Goal: Feedback & Contribution: Leave review/rating

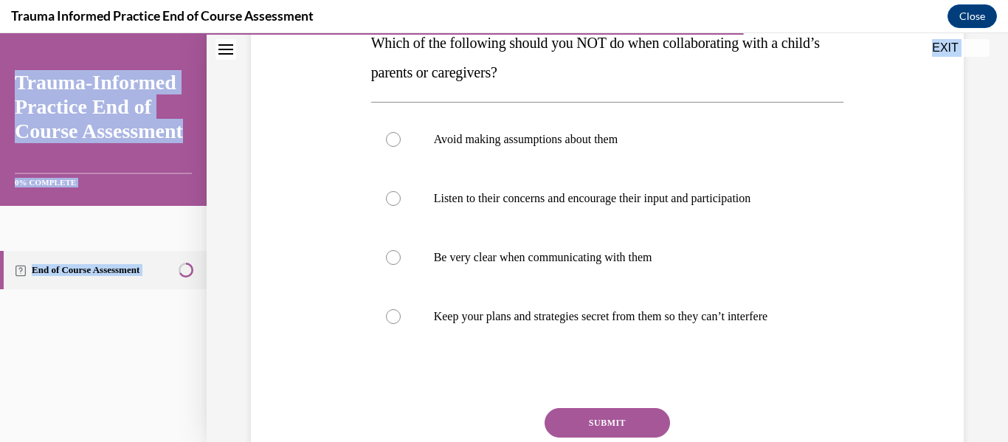
scroll to position [370, 0]
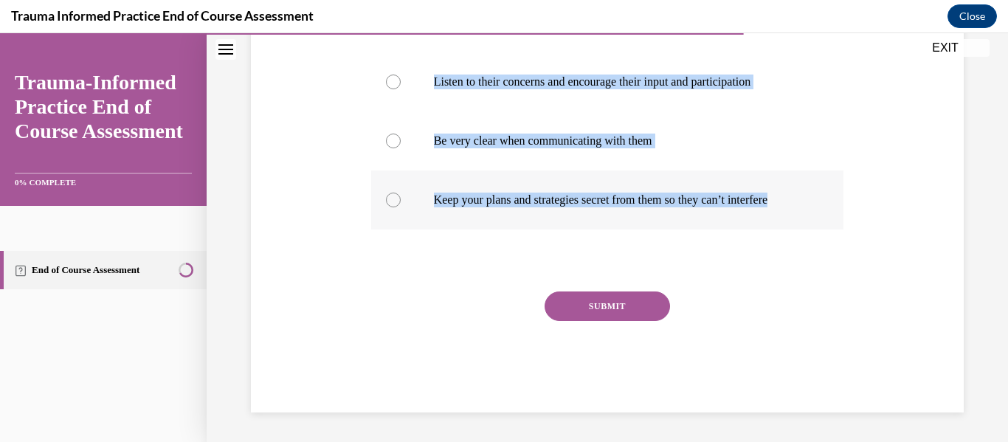
drag, startPoint x: 352, startPoint y: 291, endPoint x: 838, endPoint y: 204, distance: 493.5
click at [838, 204] on div "Question 09/12 Which of the following should you NOT do when collaborating with…" at bounding box center [607, 102] width 720 height 622
copy div "Which of the following should you NOT do when collaborating with a child’s pare…"
click at [585, 206] on p "Keep your plans and strategies secret from them so they can’t interfere" at bounding box center [621, 200] width 374 height 15
click at [401, 206] on input "Keep your plans and strategies secret from them so they can’t interfere" at bounding box center [393, 200] width 15 height 15
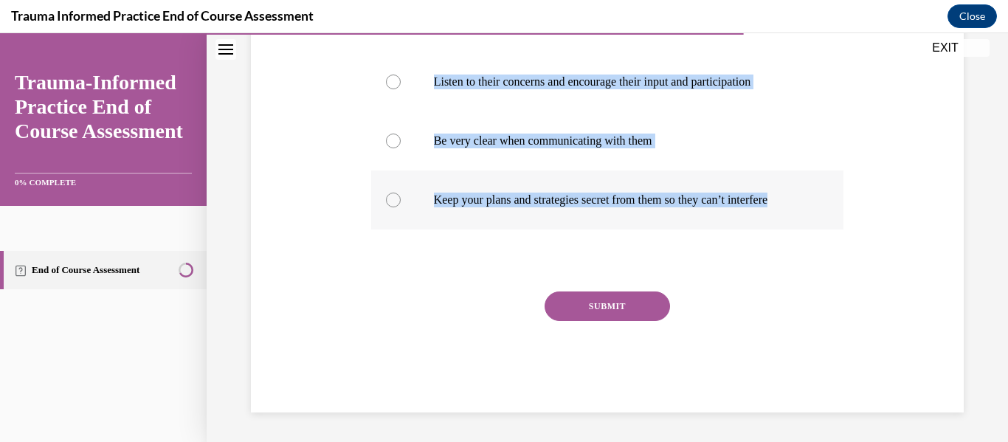
radio input "true"
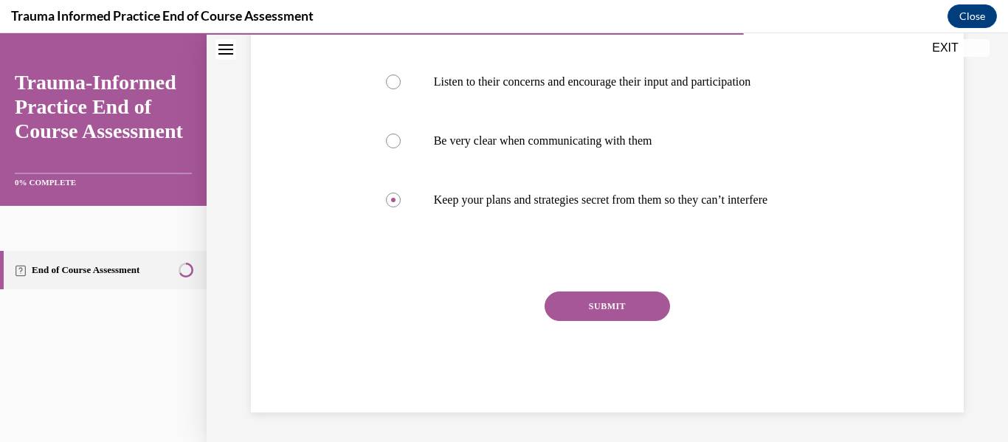
click at [601, 300] on button "SUBMIT" at bounding box center [607, 307] width 125 height 30
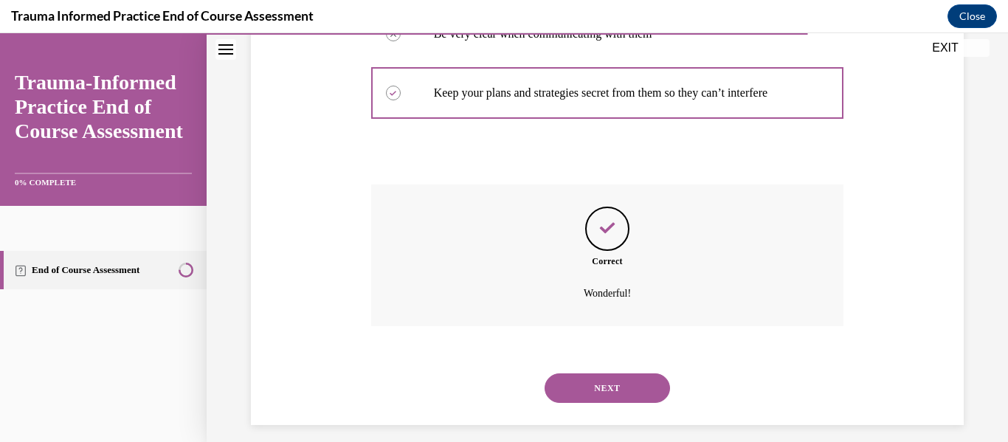
scroll to position [489, 0]
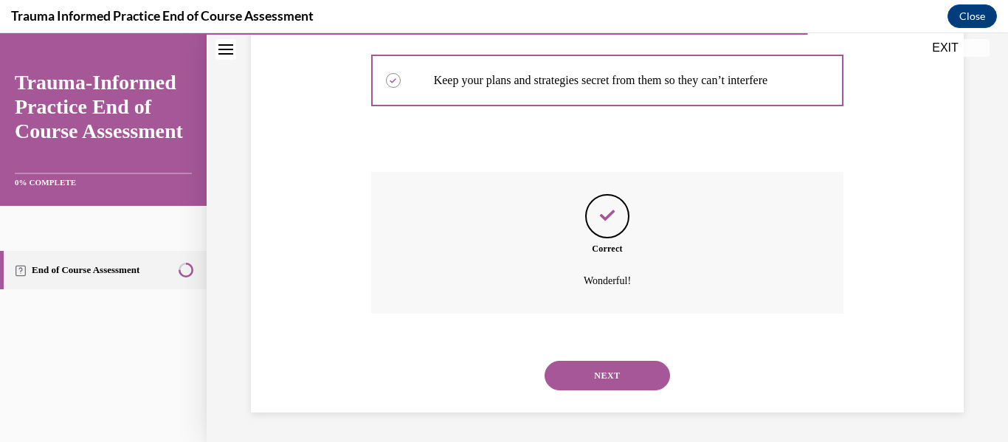
click at [619, 368] on button "NEXT" at bounding box center [607, 376] width 125 height 30
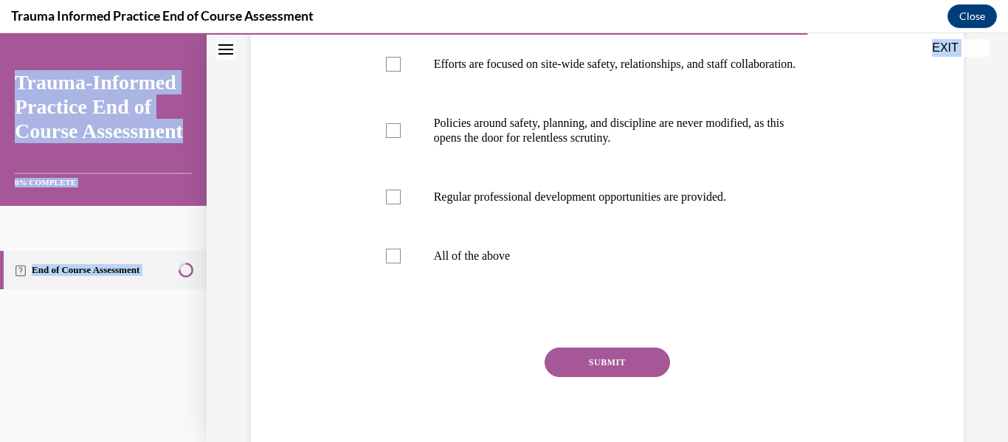
scroll to position [419, 0]
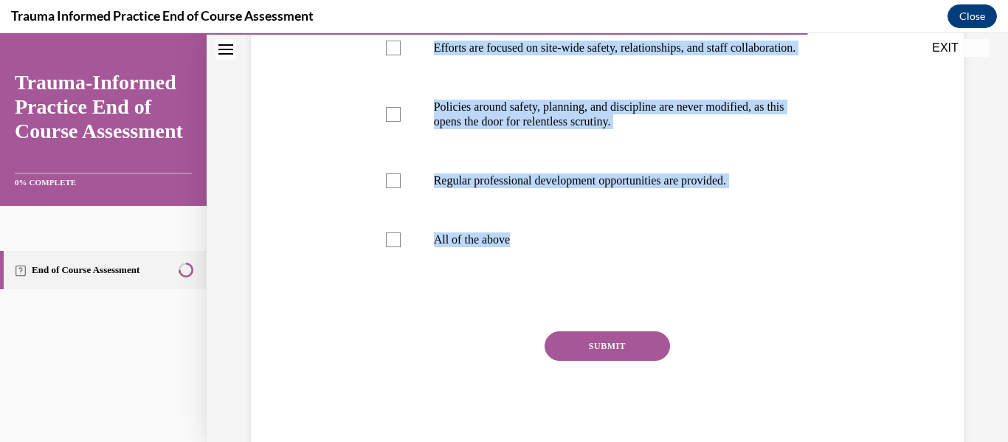
drag, startPoint x: 363, startPoint y: 292, endPoint x: 685, endPoint y: 298, distance: 321.9
click at [685, 298] on div "Question 10/12 Which of the following accurately describe trauma-informed setti…" at bounding box center [607, 97] width 720 height 710
copy div "Which of the following accurately describe trauma-informed settings? (select al…"
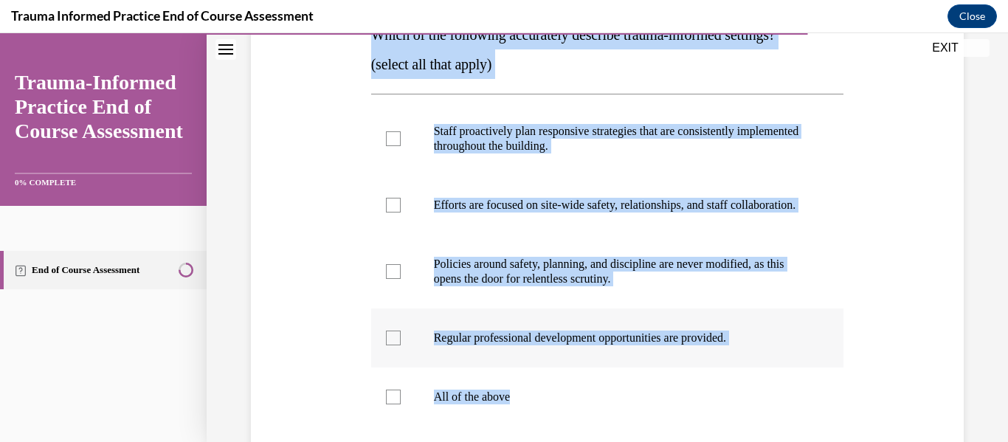
scroll to position [262, 0]
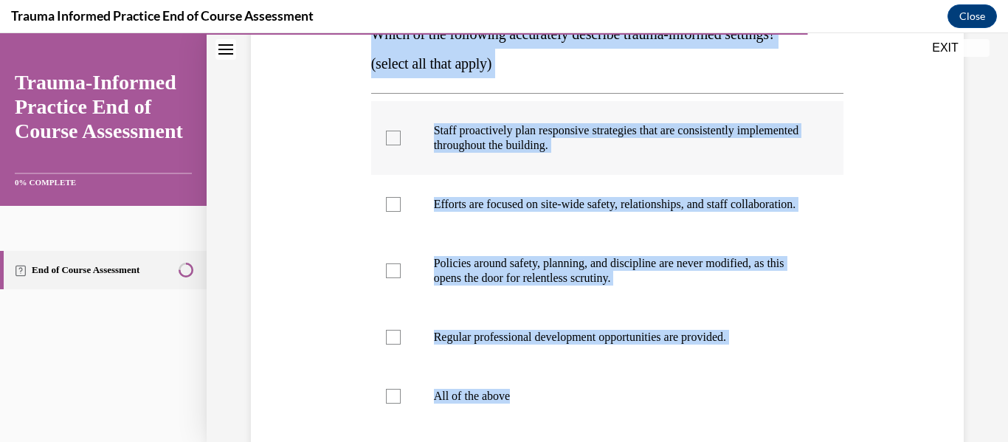
click at [521, 145] on p "Staff proactively plan responsive strategies that are consistently implemented …" at bounding box center [621, 138] width 374 height 30
click at [401, 145] on input "Staff proactively plan responsive strategies that are consistently implemented …" at bounding box center [393, 138] width 15 height 15
checkbox input "true"
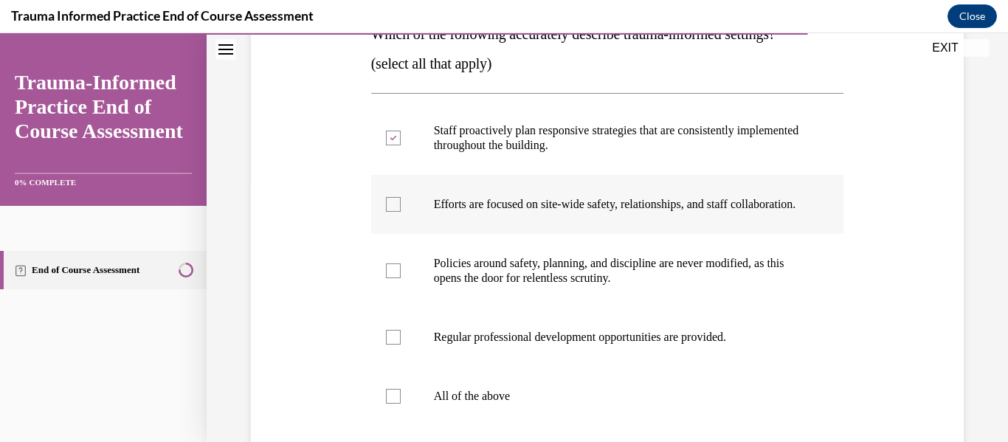
click at [465, 201] on p "Efforts are focused on site-wide safety, relationships, and staff collaboration." at bounding box center [621, 204] width 374 height 15
click at [401, 201] on input "Efforts are focused on site-wide safety, relationships, and staff collaboration." at bounding box center [393, 204] width 15 height 15
checkbox input "true"
click at [535, 367] on label "Regular professional development opportunities are provided." at bounding box center [607, 337] width 473 height 59
click at [401, 345] on input "Regular professional development opportunities are provided." at bounding box center [393, 337] width 15 height 15
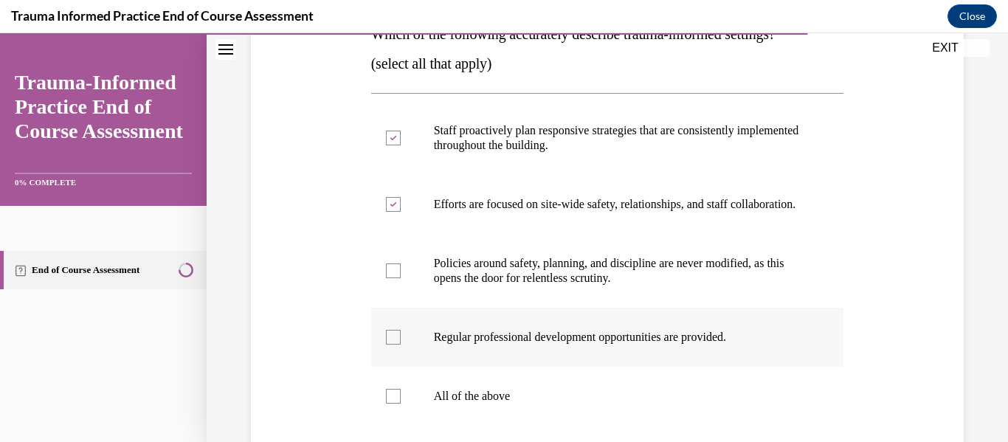
checkbox input "true"
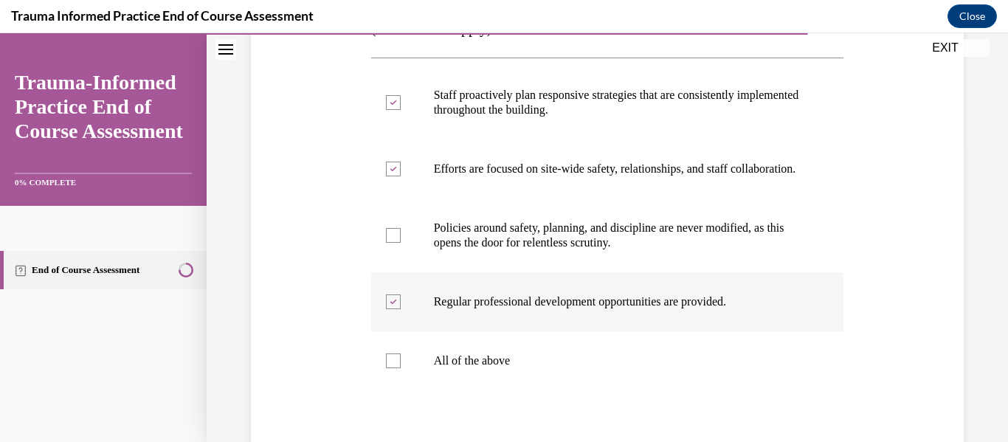
scroll to position [473, 0]
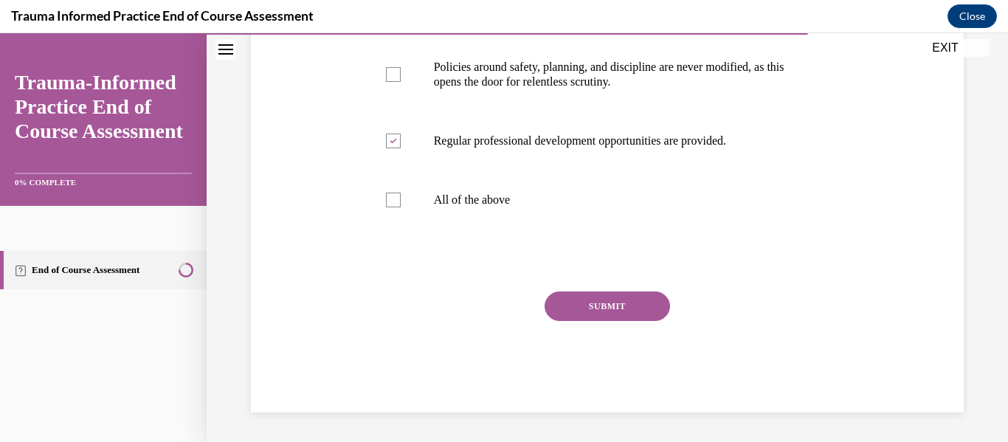
click at [627, 322] on div "SUBMIT" at bounding box center [607, 329] width 473 height 74
click at [629, 316] on button "SUBMIT" at bounding box center [607, 307] width 125 height 30
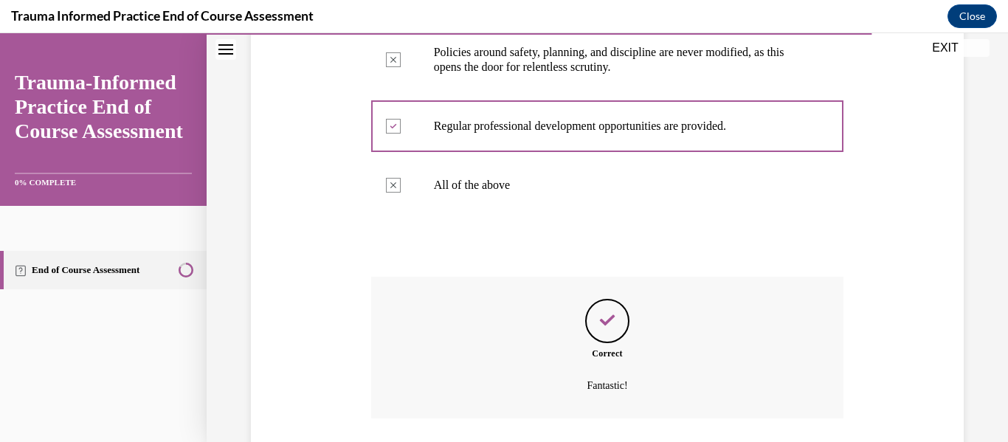
scroll to position [593, 0]
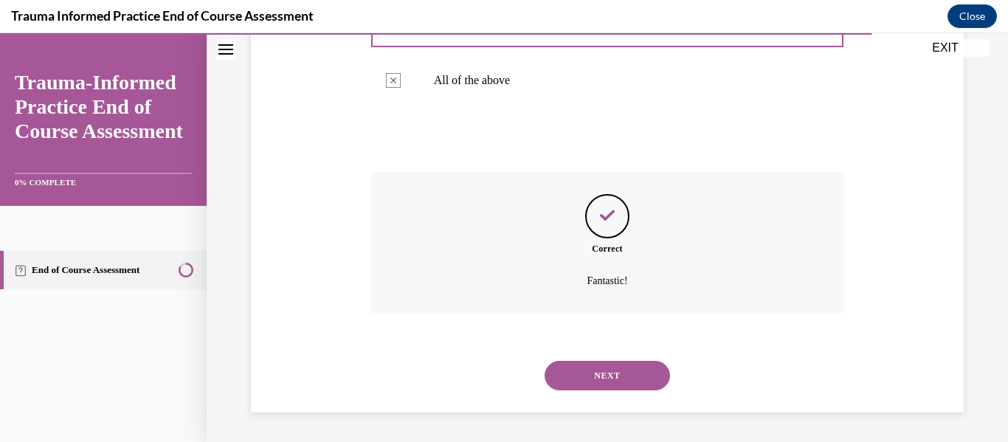
click at [593, 371] on button "NEXT" at bounding box center [607, 376] width 125 height 30
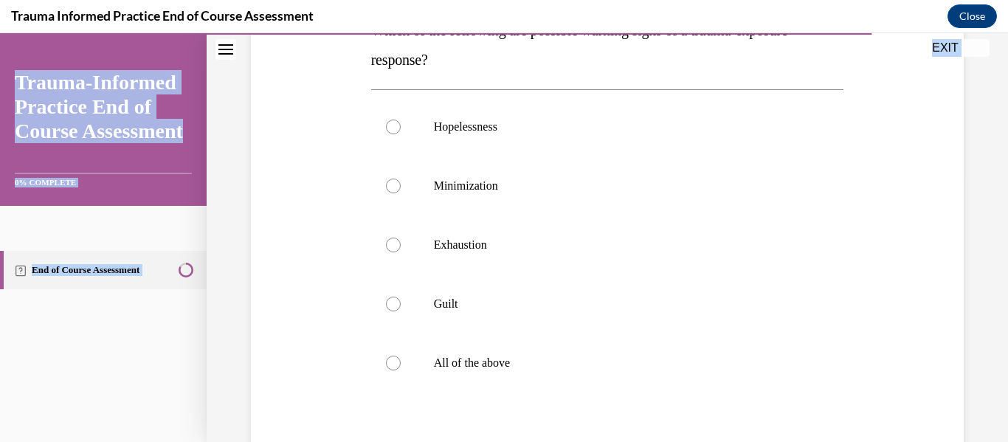
scroll to position [429, 0]
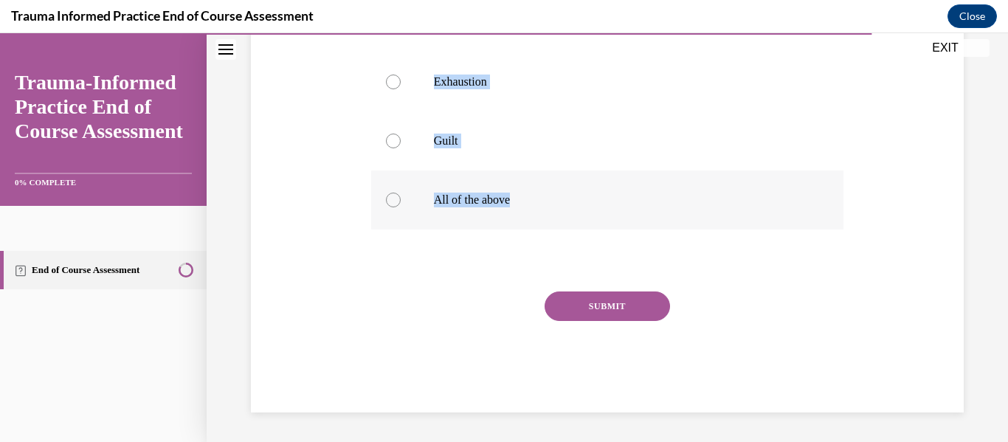
drag, startPoint x: 365, startPoint y: 292, endPoint x: 553, endPoint y: 188, distance: 214.1
click at [553, 188] on div "Question 11/12 Which of the following are possible warning signs of a trauma-ex…" at bounding box center [607, 72] width 720 height 681
copy div "Which of the following are possible warning signs of a trauma-exposure response…"
click at [492, 205] on p "All of the above" at bounding box center [621, 200] width 374 height 15
click at [401, 205] on input "All of the above" at bounding box center [393, 200] width 15 height 15
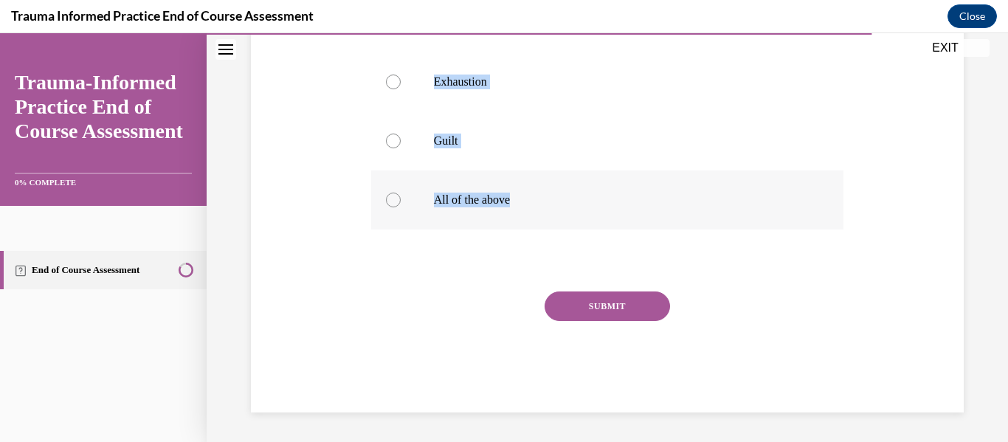
radio input "true"
click at [620, 297] on button "SUBMIT" at bounding box center [607, 307] width 125 height 30
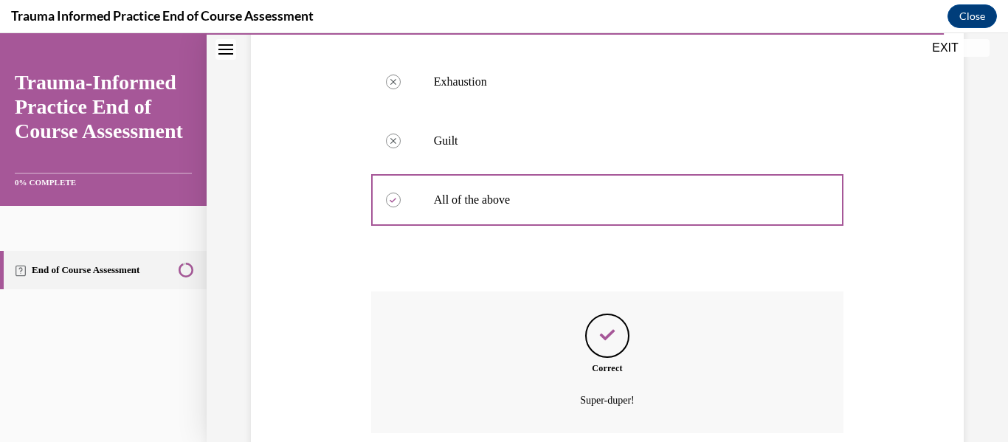
scroll to position [548, 0]
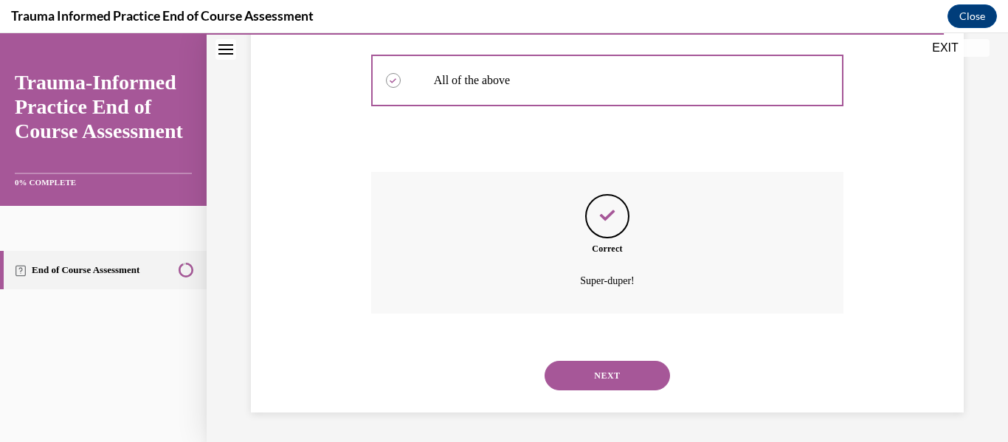
click at [574, 375] on button "NEXT" at bounding box center [607, 376] width 125 height 30
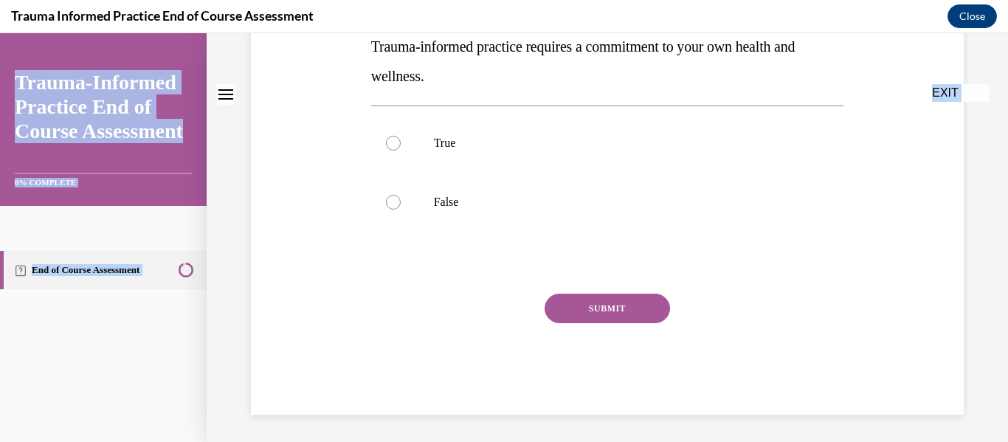
scroll to position [281, 0]
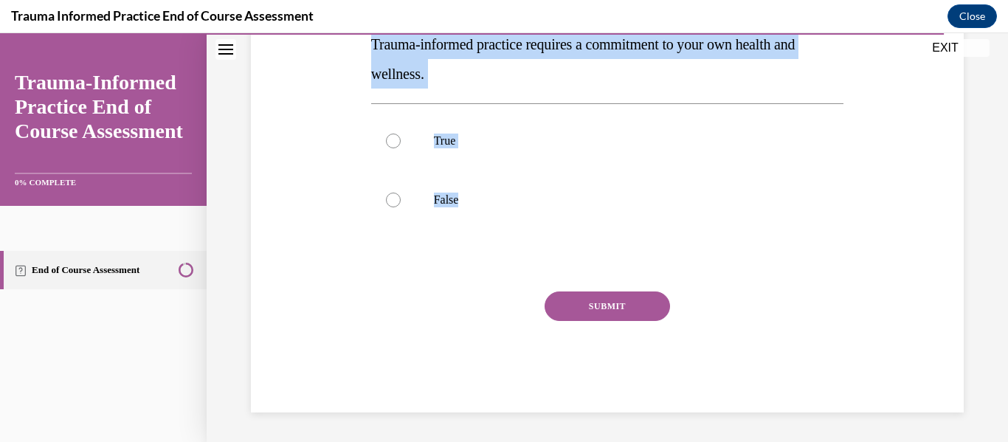
drag, startPoint x: 362, startPoint y: 286, endPoint x: 508, endPoint y: 251, distance: 149.5
click at [508, 251] on div "Question 12/12 True or False? Trauma-informed practice requires a commitment to…" at bounding box center [607, 146] width 720 height 533
copy div "True or False? Trauma-informed practice requires a commitment to your own healt…"
click at [417, 140] on label "True" at bounding box center [607, 140] width 473 height 59
click at [401, 140] on input "True" at bounding box center [393, 141] width 15 height 15
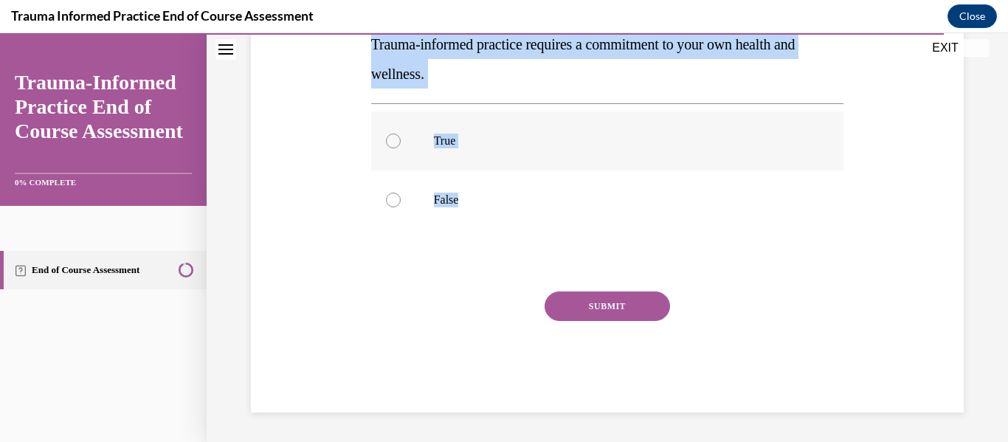
radio input "true"
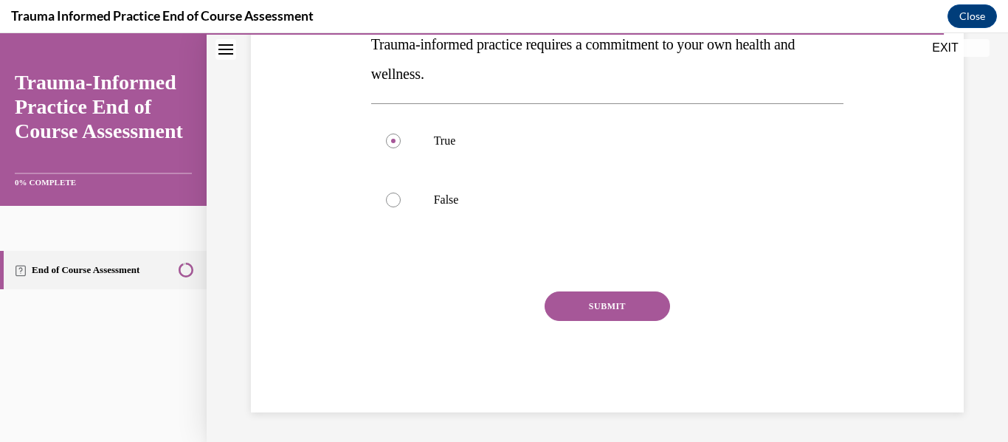
click at [599, 339] on div "SUBMIT" at bounding box center [607, 329] width 473 height 74
click at [581, 305] on button "SUBMIT" at bounding box center [607, 307] width 125 height 30
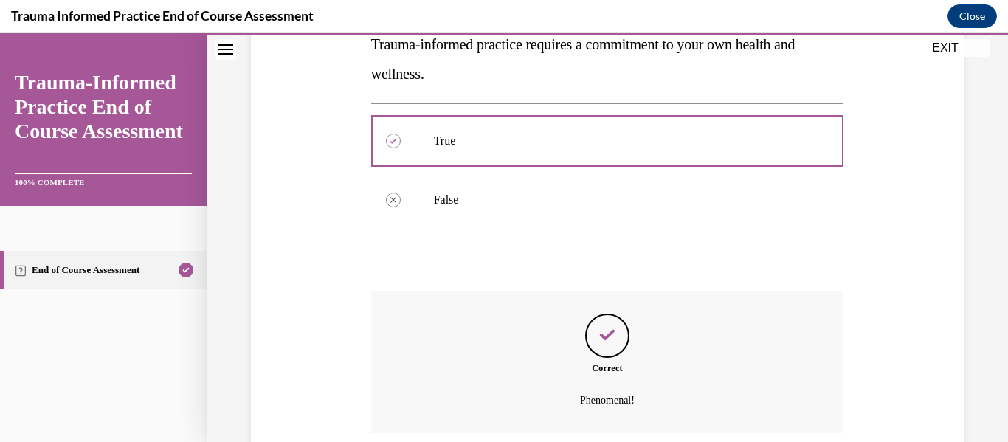
scroll to position [401, 0]
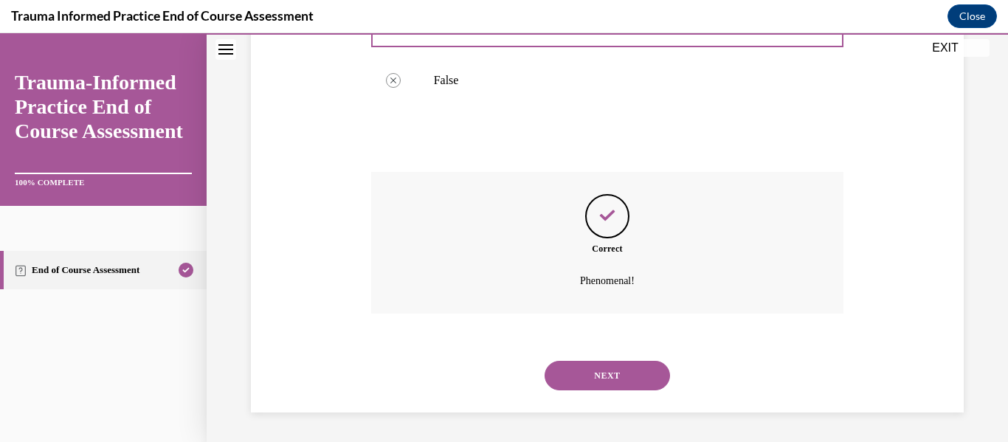
click at [646, 388] on button "NEXT" at bounding box center [607, 376] width 125 height 30
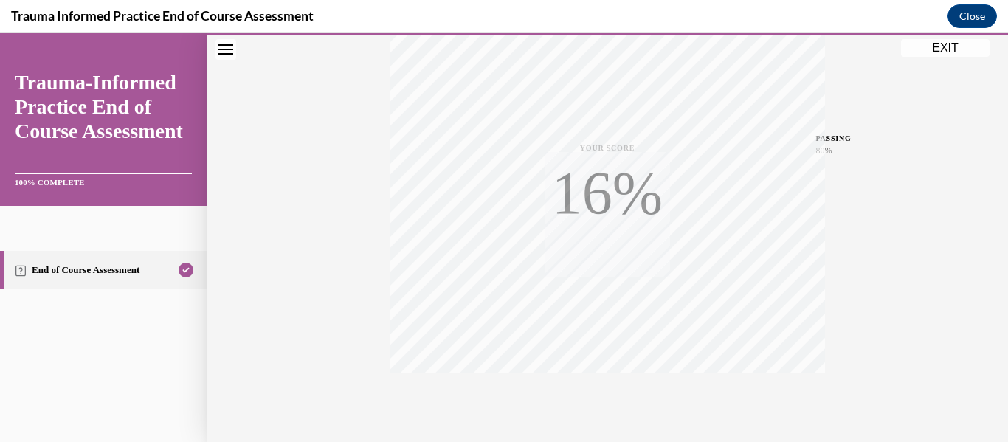
scroll to position [348, 0]
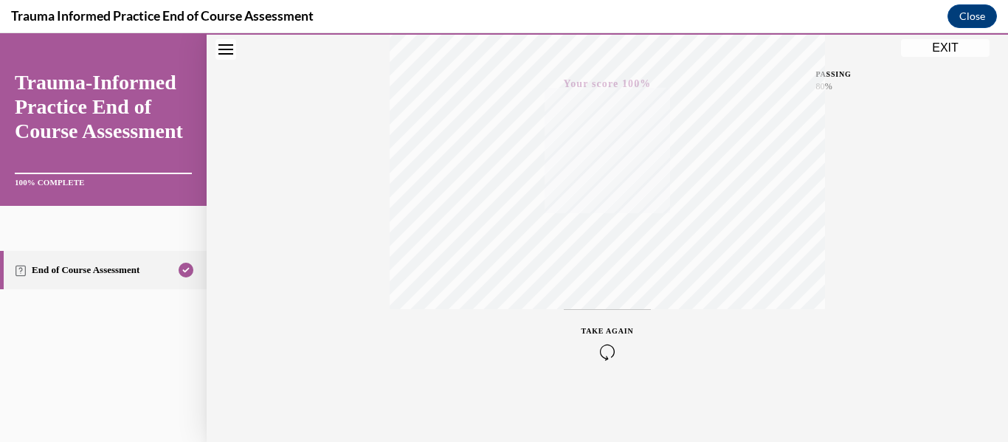
click at [949, 42] on button "EXIT" at bounding box center [945, 48] width 89 height 18
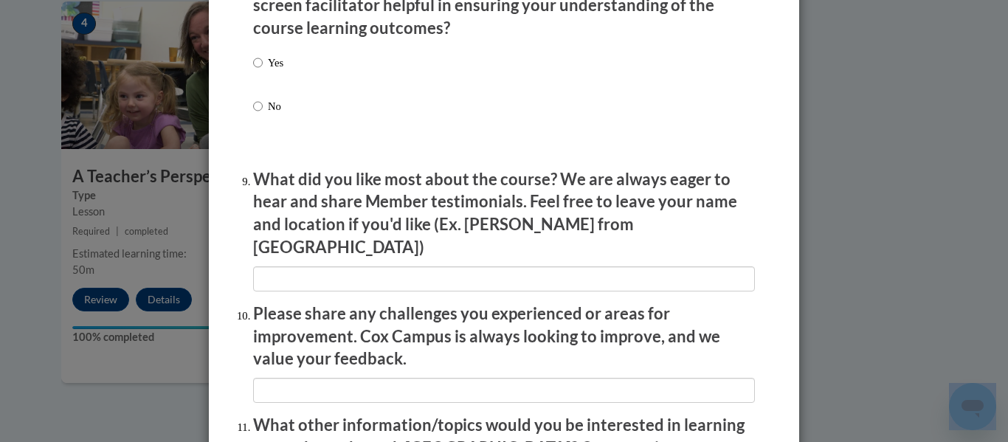
scroll to position [2625, 0]
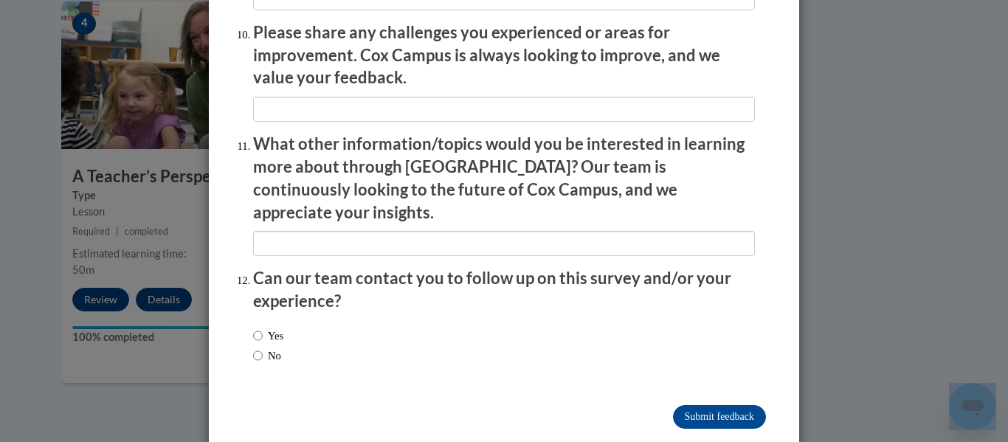
drag, startPoint x: 230, startPoint y: 147, endPoint x: 455, endPoint y: 337, distance: 295.0
copy div "Cox Campus End of Course Evaluation You must complete this survey to access you…"
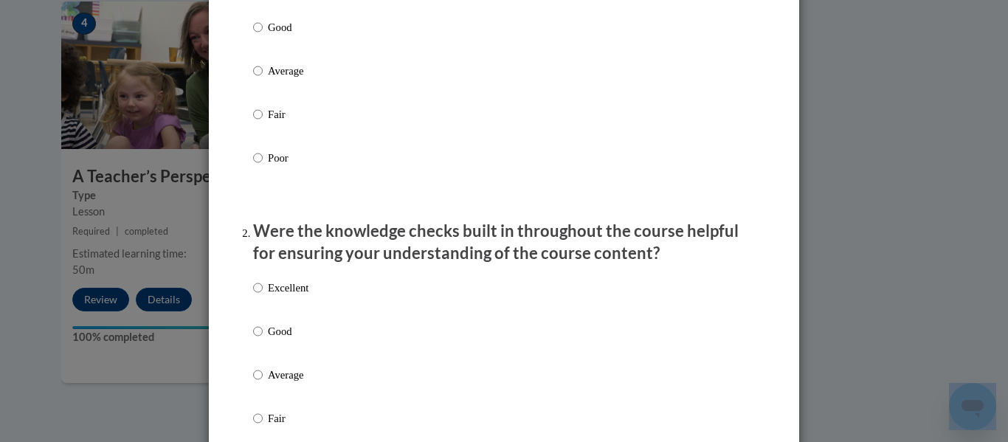
scroll to position [0, 0]
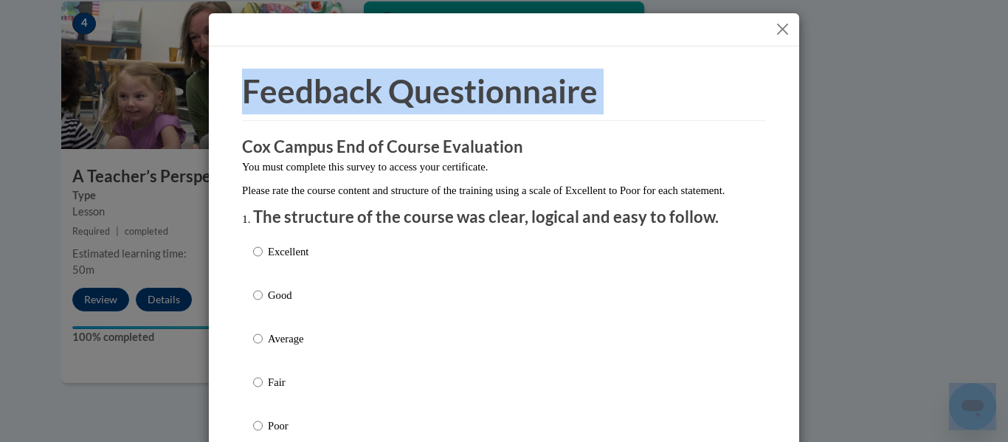
click at [278, 303] on p "Good" at bounding box center [288, 295] width 41 height 16
click at [263, 303] on input "Good" at bounding box center [258, 295] width 10 height 16
radio input "true"
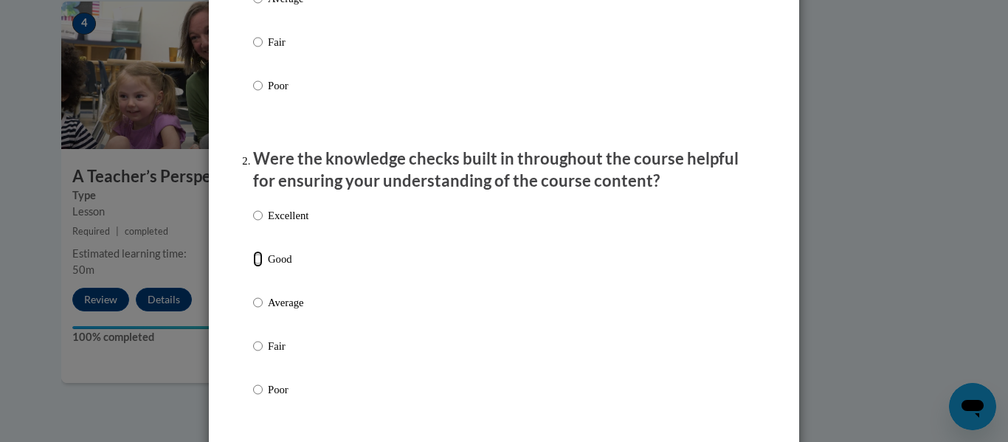
click at [261, 267] on input "Good" at bounding box center [258, 259] width 10 height 16
radio input "true"
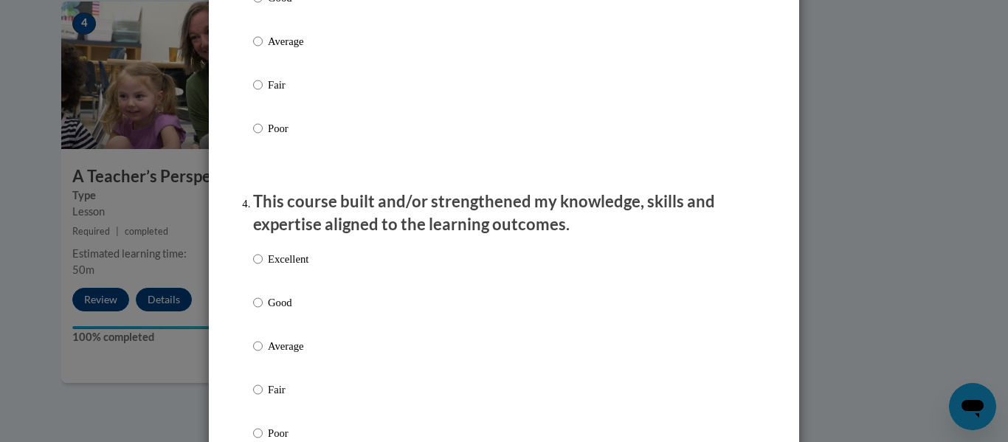
scroll to position [886, 0]
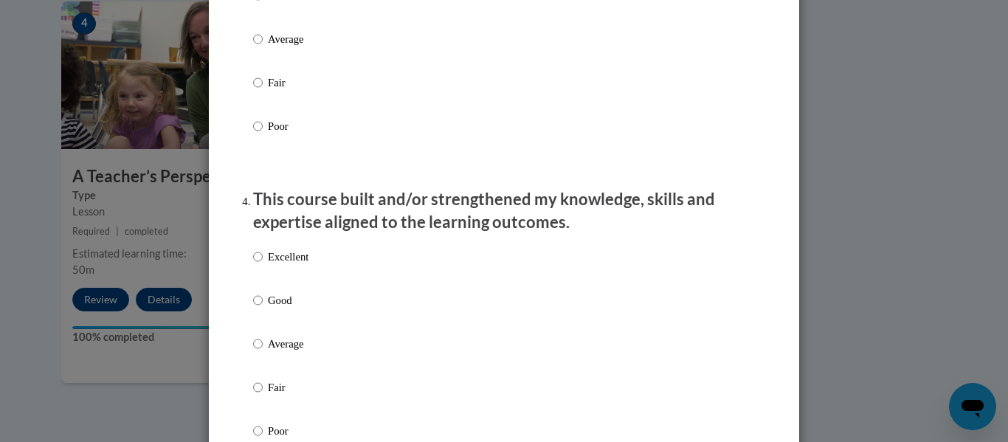
click at [275, 309] on p "Good" at bounding box center [288, 300] width 41 height 16
click at [263, 309] on input "Good" at bounding box center [258, 300] width 10 height 16
radio input "true"
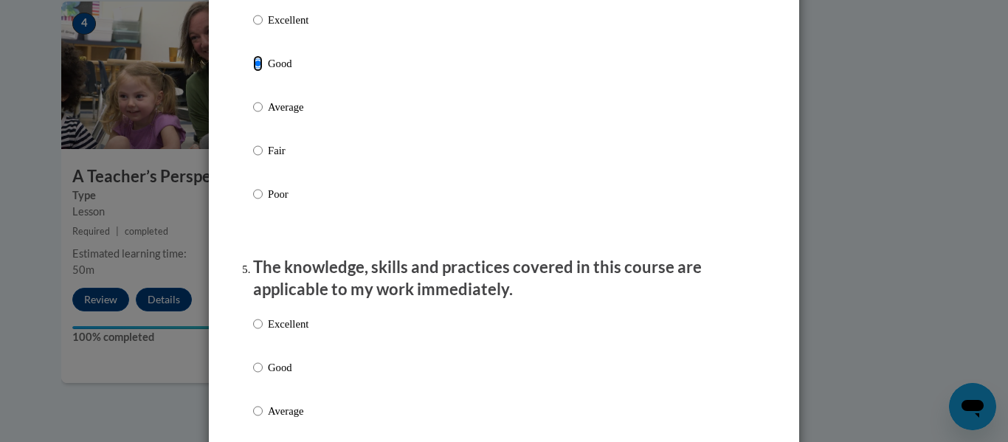
scroll to position [1128, 0]
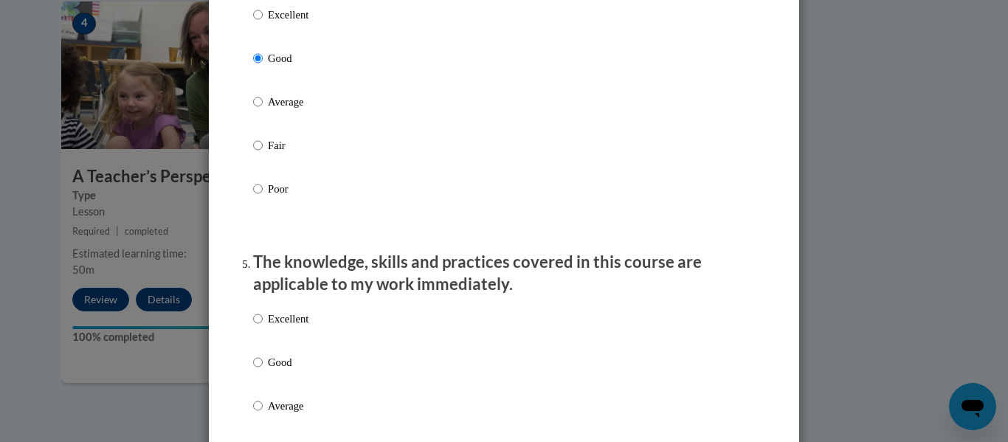
click at [282, 370] on p "Good" at bounding box center [288, 362] width 41 height 16
click at [263, 370] on input "Good" at bounding box center [258, 362] width 10 height 16
radio input "true"
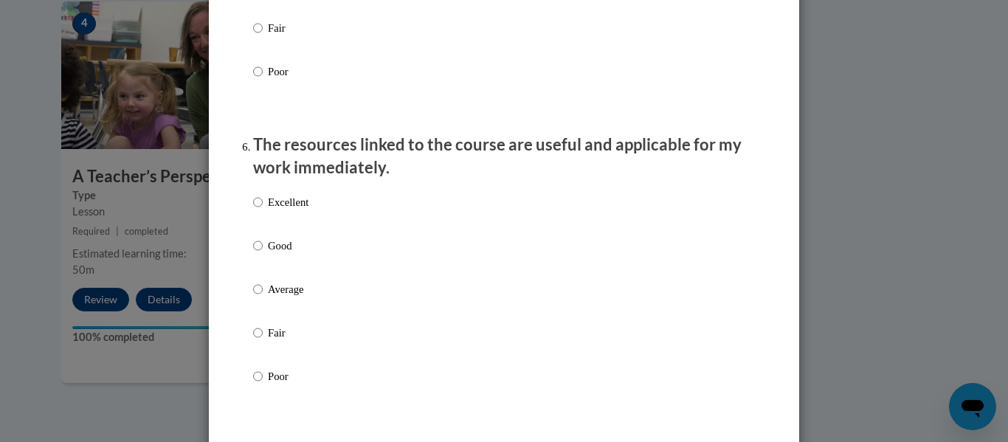
click at [276, 266] on label "Good" at bounding box center [280, 258] width 55 height 40
click at [263, 254] on input "Good" at bounding box center [258, 246] width 10 height 16
radio input "true"
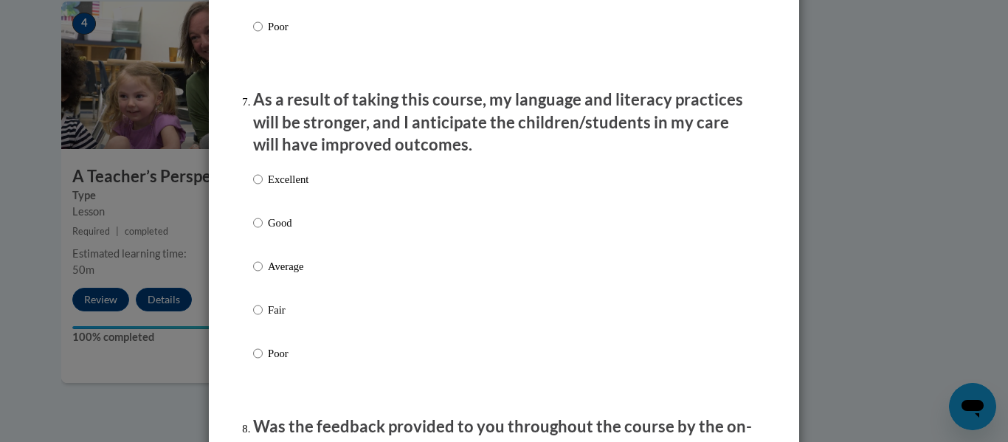
click at [270, 250] on label "Good" at bounding box center [280, 235] width 55 height 40
click at [263, 231] on input "Good" at bounding box center [258, 223] width 10 height 16
radio input "true"
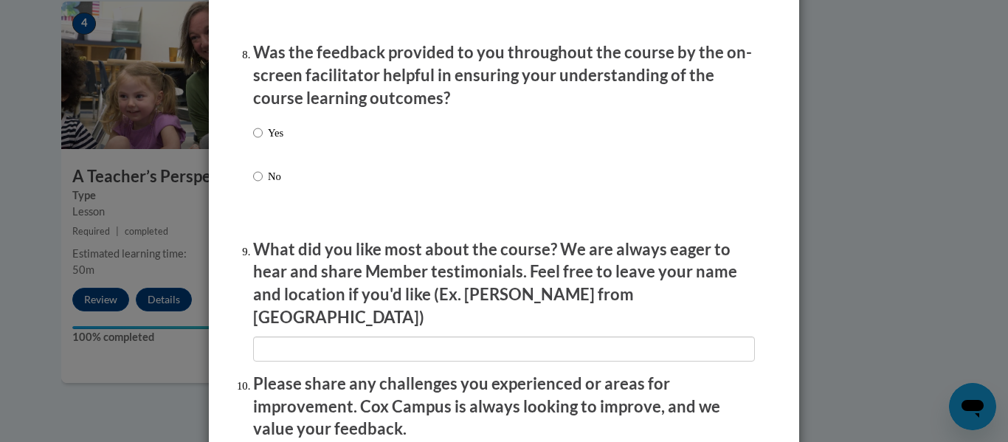
scroll to position [2302, 0]
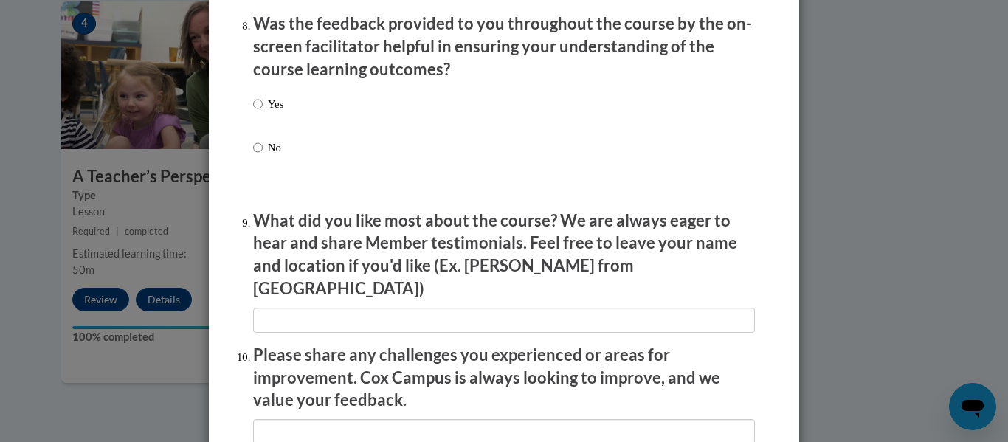
click at [269, 112] on p "Yes" at bounding box center [276, 104] width 16 height 16
click at [263, 112] on input "Yes" at bounding box center [258, 104] width 10 height 16
radio input "true"
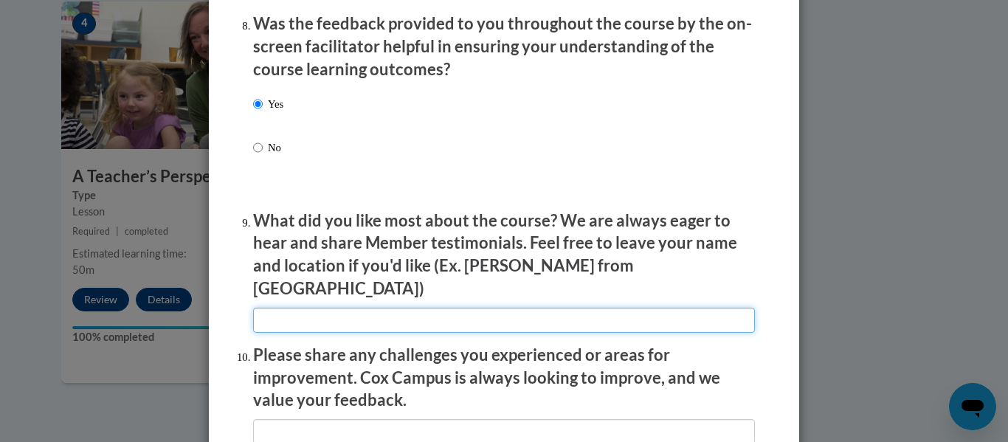
click at [362, 311] on input "textbox" at bounding box center [504, 320] width 502 height 25
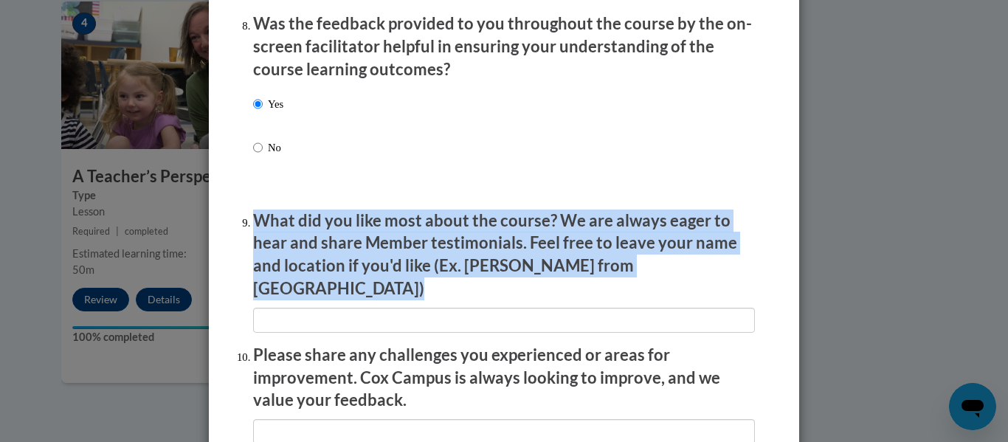
drag, startPoint x: 243, startPoint y: 224, endPoint x: 707, endPoint y: 310, distance: 472.1
click at [707, 310] on li "What did you like most about the course? We are always eager to hear and share …" at bounding box center [504, 271] width 502 height 123
copy p "What did you like most about the course? We are always eager to hear and share …"
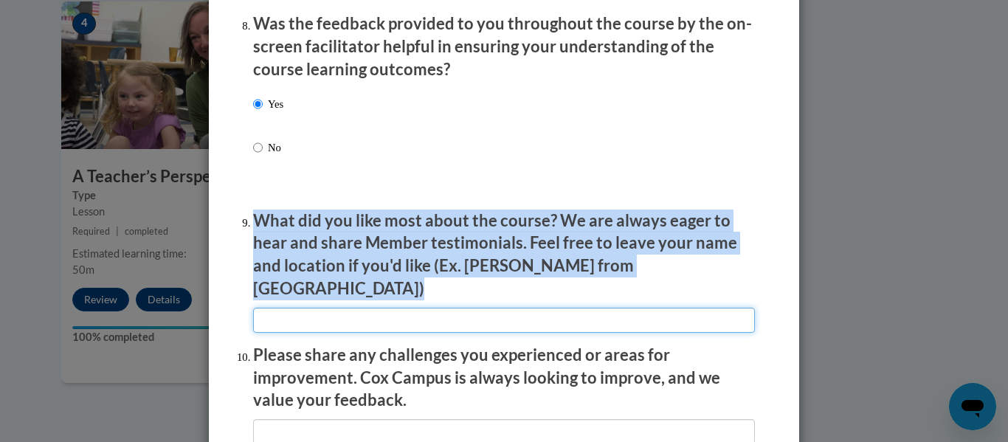
click at [309, 311] on input "textbox" at bounding box center [504, 320] width 502 height 25
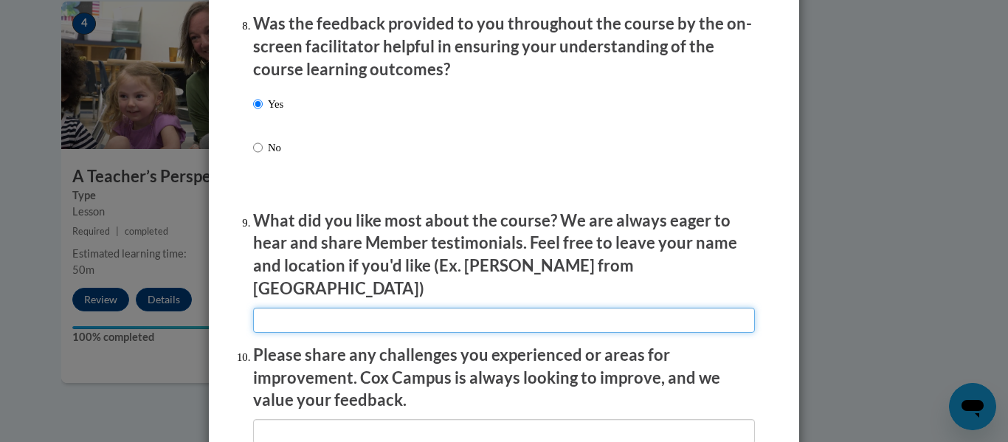
paste input "I really appreciated how the course clearly explained trauma-informed practices…"
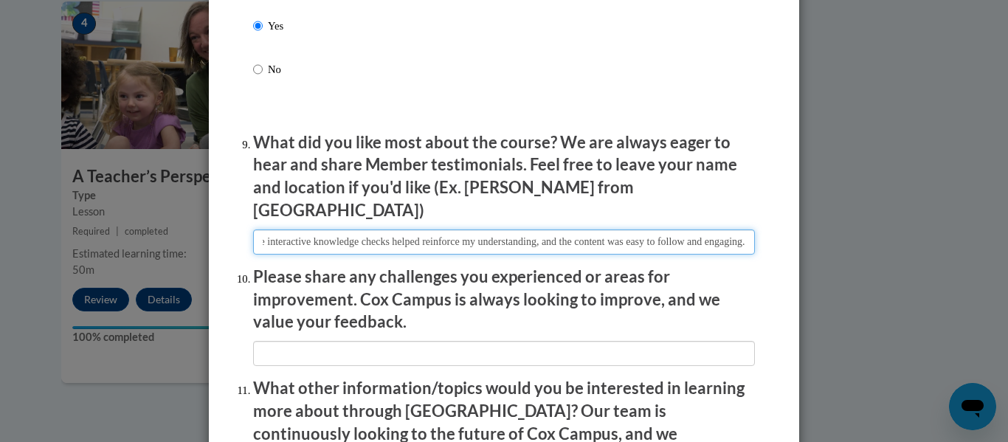
scroll to position [2387, 0]
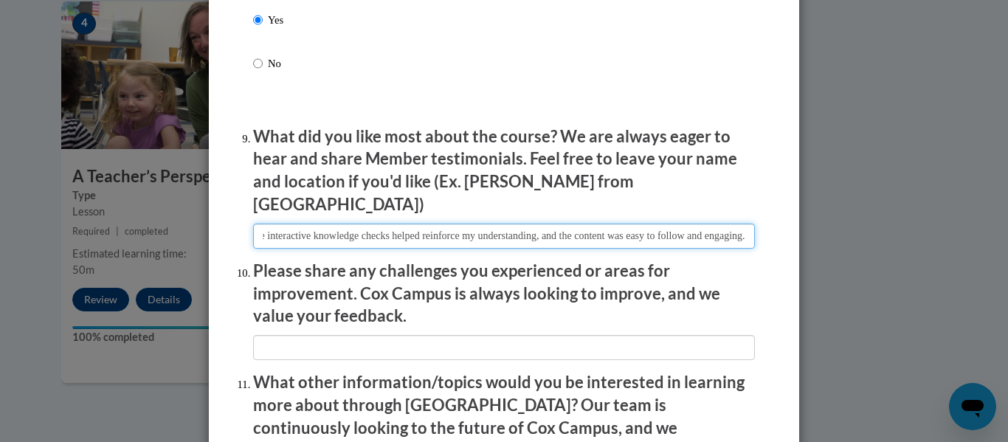
type input "I really appreciated how the course clearly explained trauma-informed practices…"
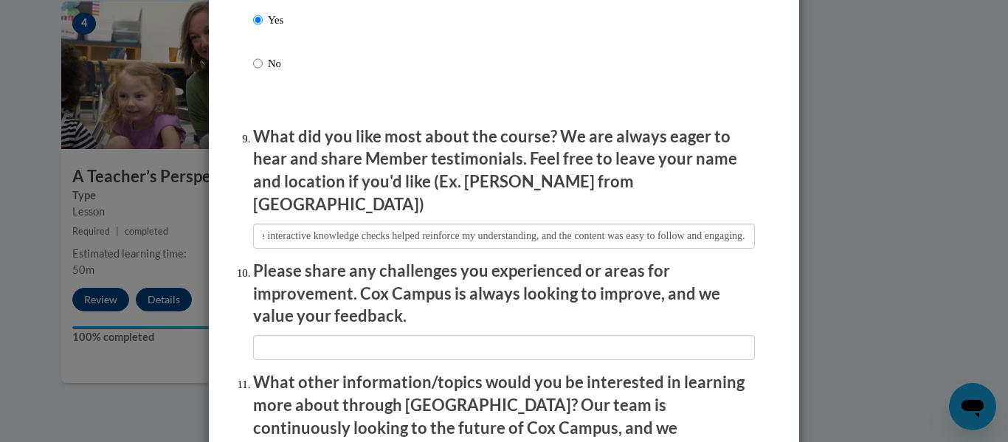
scroll to position [0, 0]
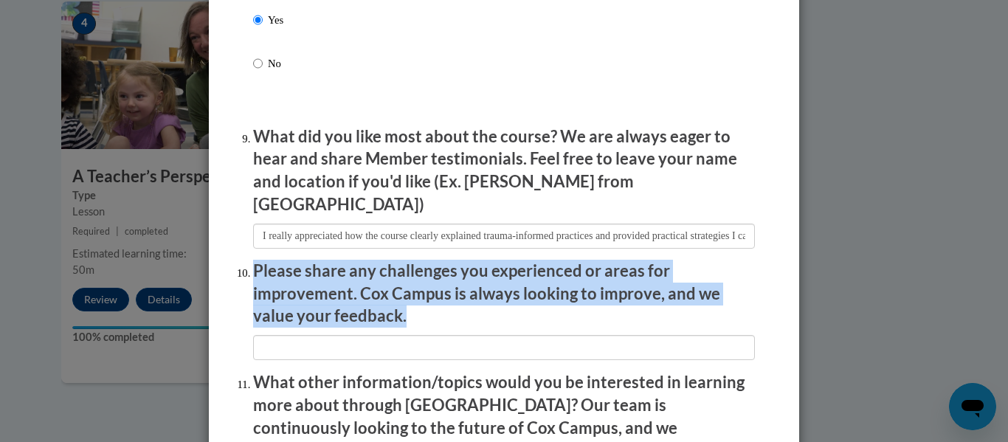
drag, startPoint x: 244, startPoint y: 249, endPoint x: 409, endPoint y: 309, distance: 175.8
copy p "Please share any challenges you experienced or areas for improvement. Cox Campu…"
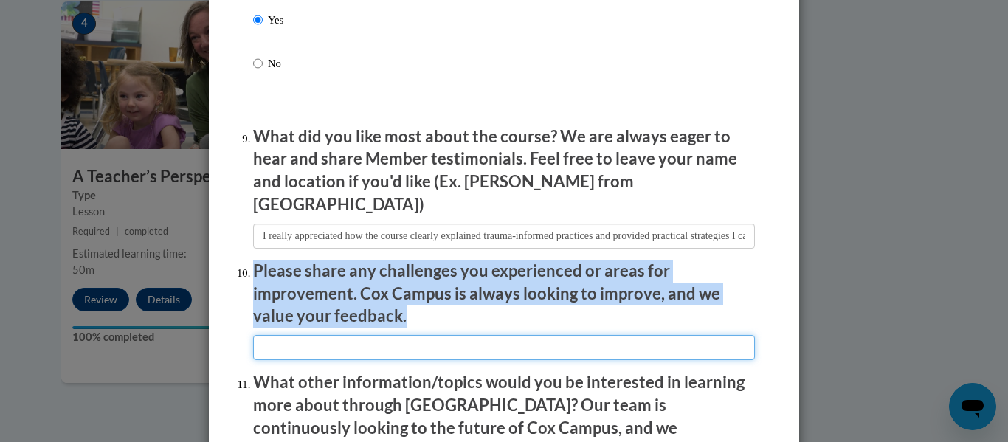
click at [365, 343] on input "textbox" at bounding box center [504, 347] width 502 height 25
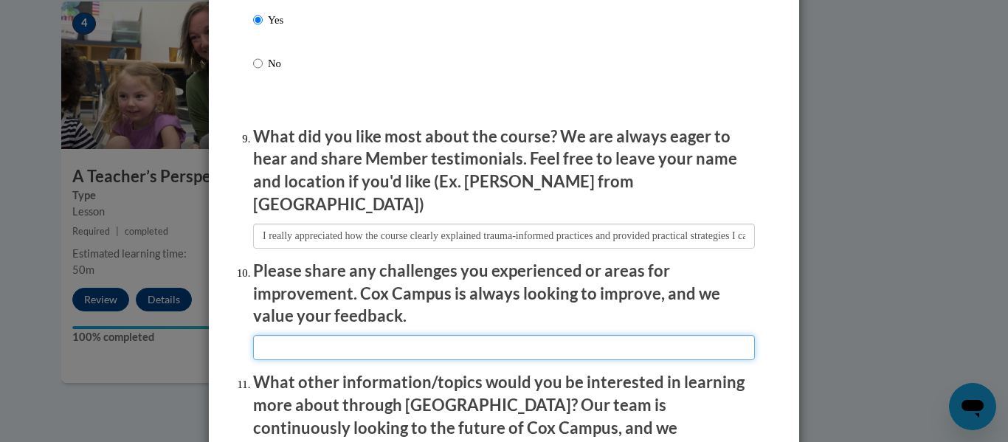
paste input "Some sections could benefit from more real-world examples or scenarios to illus…"
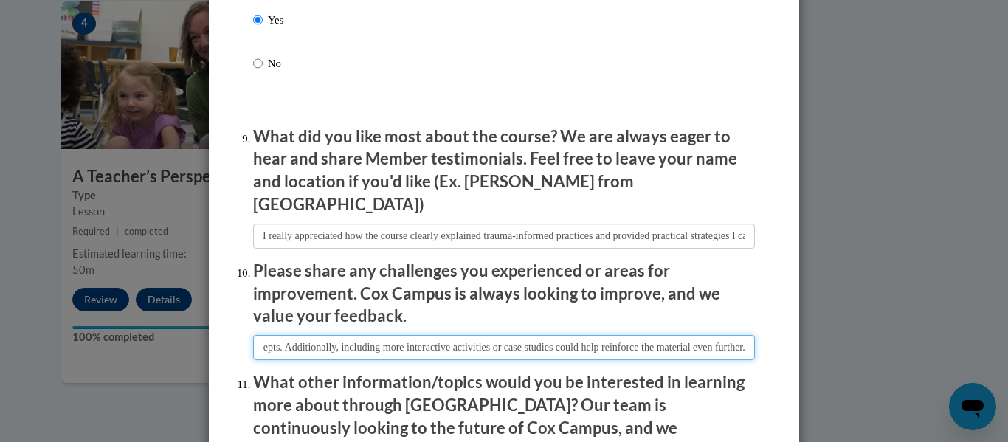
scroll to position [2625, 0]
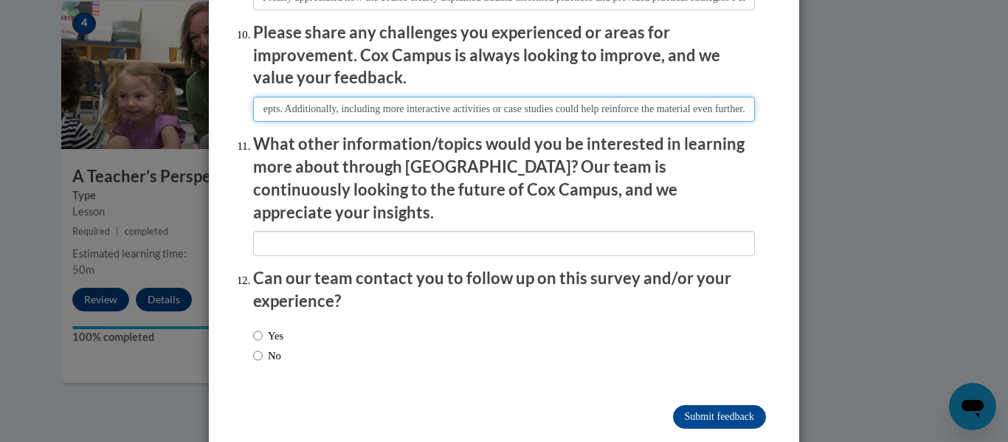
type input "Some sections could benefit from more real-world examples or scenarios to illus…"
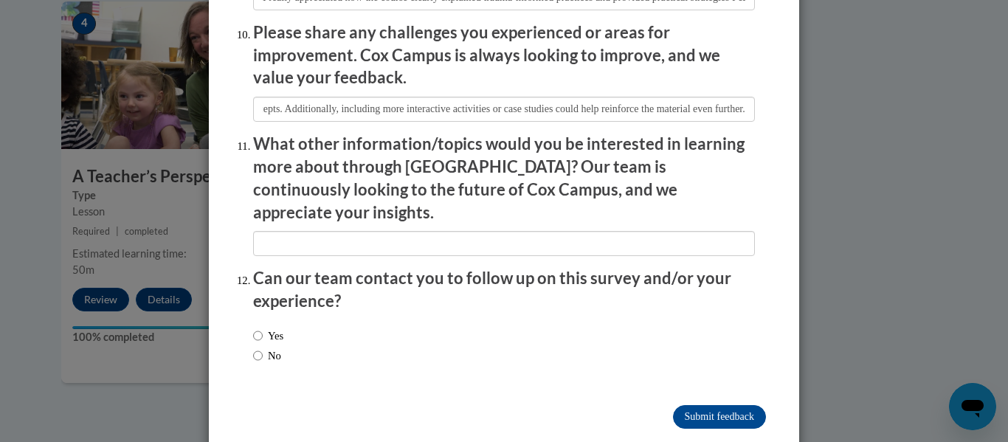
scroll to position [0, 0]
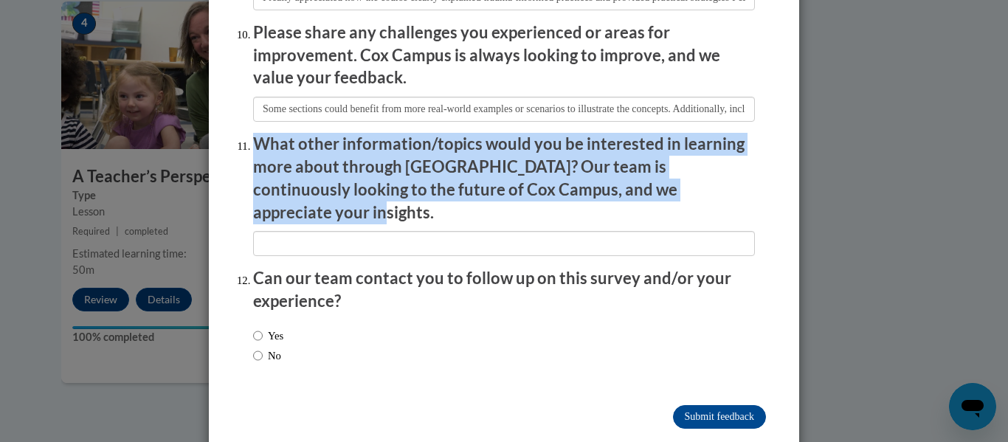
drag, startPoint x: 257, startPoint y: 128, endPoint x: 788, endPoint y: 182, distance: 533.5
copy p "What other information/topics would you be interested in learning more about th…"
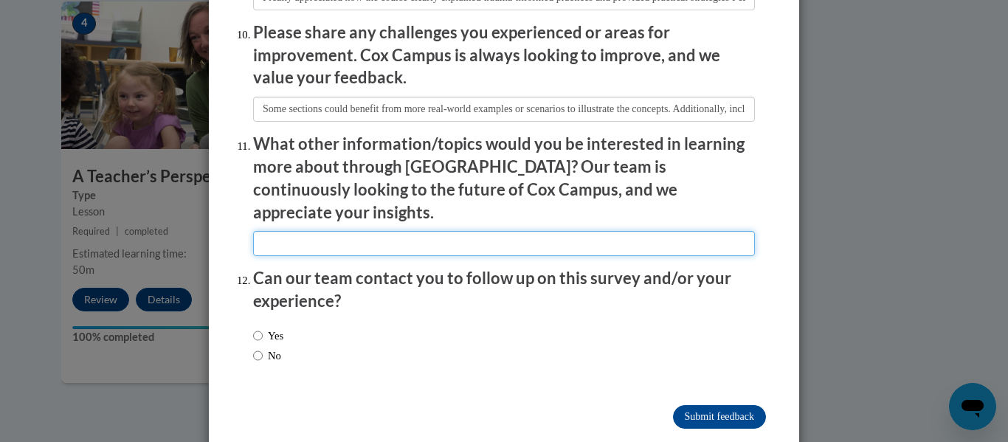
click at [321, 231] on input "textbox" at bounding box center [504, 243] width 502 height 25
paste input "I would like to learn more about advanced trauma-informed strategies for divers…"
type input "I would like to learn more about advanced trauma-informed strategies for divers…"
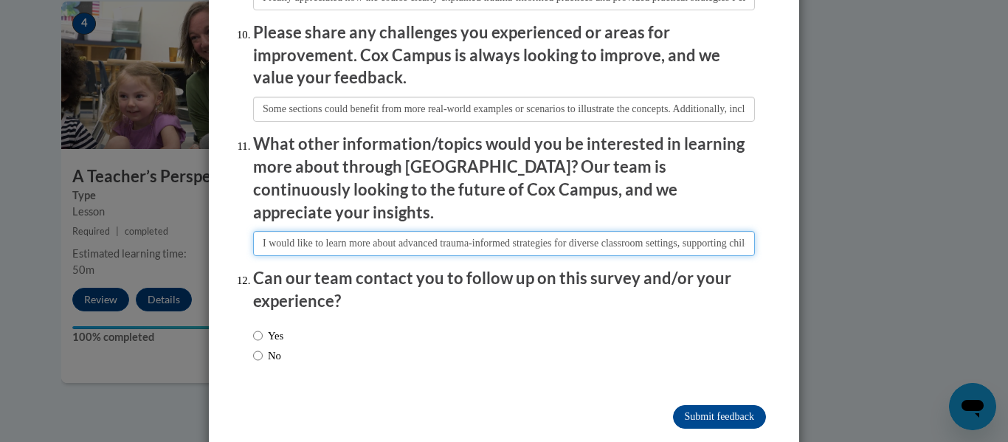
scroll to position [0, 555]
click at [279, 231] on input "textbox" at bounding box center [504, 243] width 502 height 25
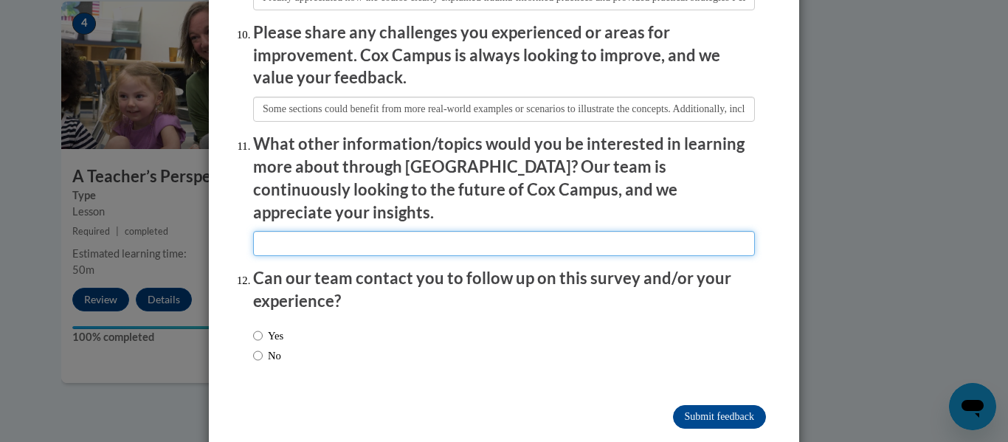
scroll to position [0, 0]
paste input "I would like to learn more about advanced trauma-informed strategies for divers…"
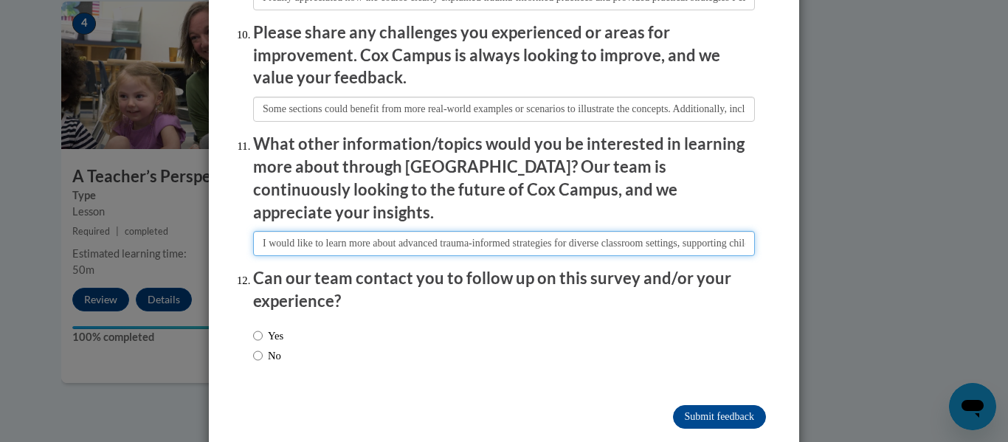
scroll to position [0, 555]
type input "I would like to learn more about advanced trauma-informed strategies for divers…"
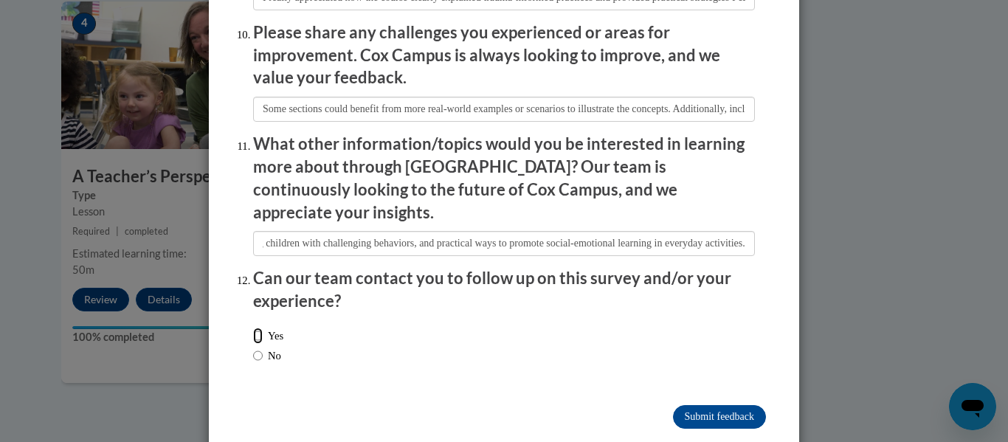
click at [259, 328] on input "Yes" at bounding box center [258, 336] width 10 height 16
radio input "true"
click at [688, 405] on input "Submit feedback" at bounding box center [719, 417] width 93 height 24
